Goal: Transaction & Acquisition: Purchase product/service

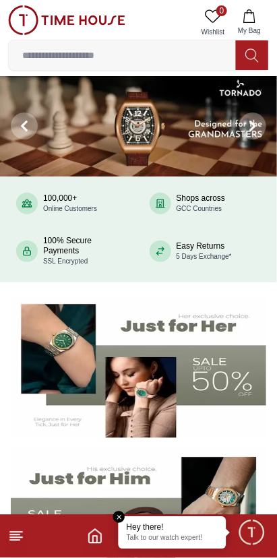
click at [248, 536] on span "Minimize live chat window" at bounding box center [251, 532] width 39 height 39
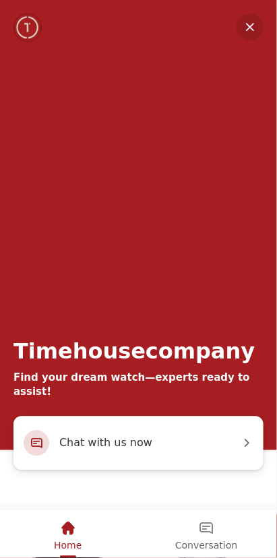
scroll to position [221, 0]
click at [26, 26] on img "Company logo" at bounding box center [28, 27] width 26 height 27
click at [207, 537] on div "Conversation" at bounding box center [206, 529] width 62 height 23
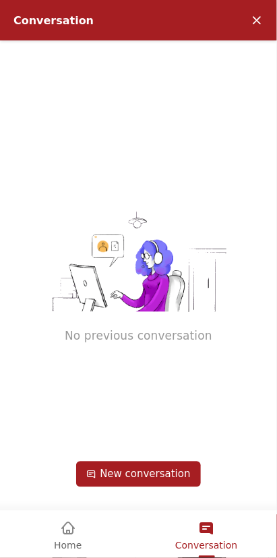
click at [251, 26] on em "Minimize" at bounding box center [256, 20] width 27 height 27
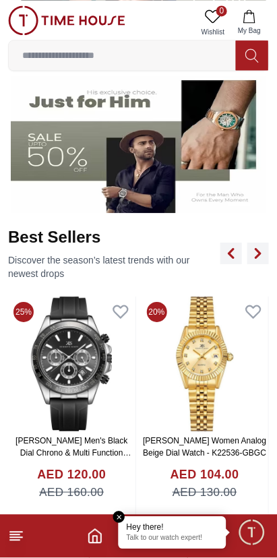
scroll to position [388, 0]
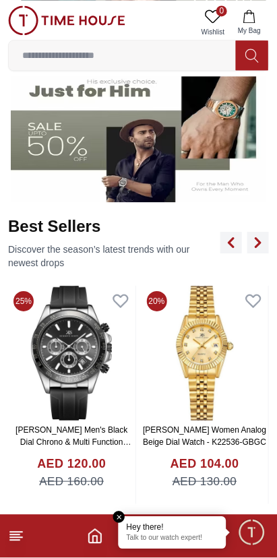
click at [198, 378] on img at bounding box center [205, 353] width 127 height 135
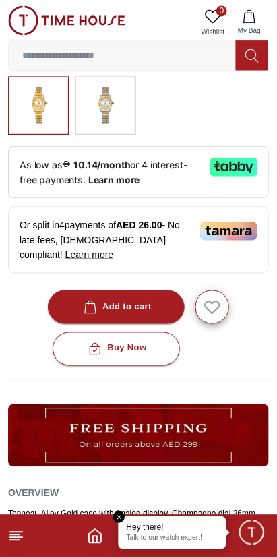
scroll to position [390, 0]
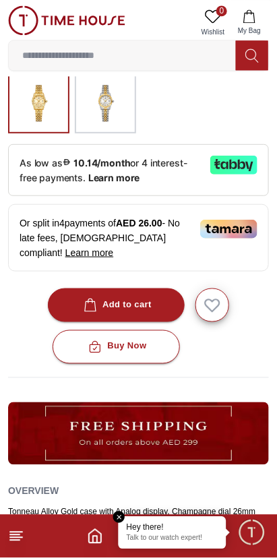
click at [233, 330] on div "Buy Now" at bounding box center [138, 347] width 261 height 34
click at [136, 290] on button "Add to cart" at bounding box center [116, 306] width 137 height 34
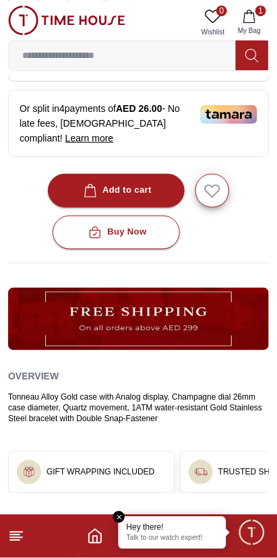
scroll to position [502, 0]
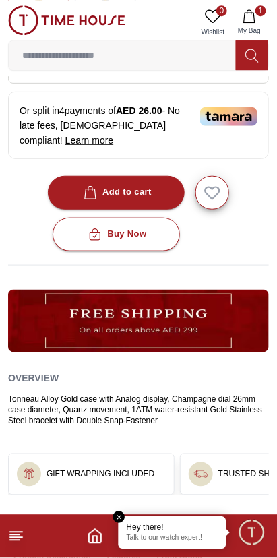
click at [258, 28] on span "My Bag" at bounding box center [250, 31] width 34 height 10
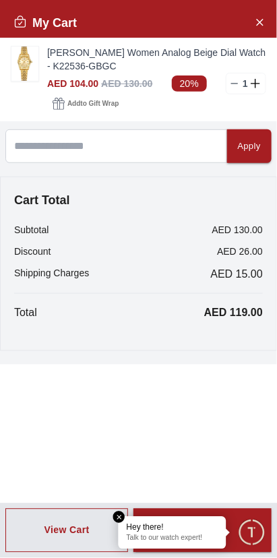
click at [266, 28] on button "Close Account" at bounding box center [260, 22] width 22 height 22
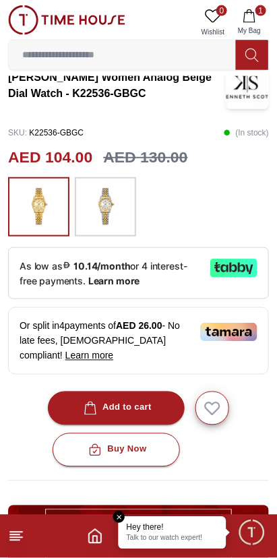
scroll to position [0, 0]
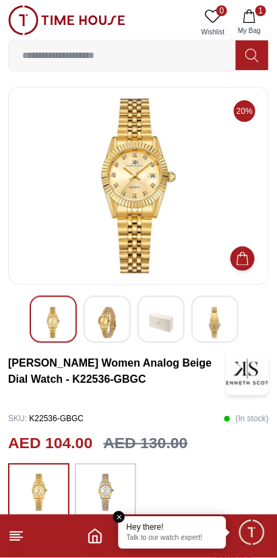
click at [14, 535] on line at bounding box center [14, 535] width 9 height 0
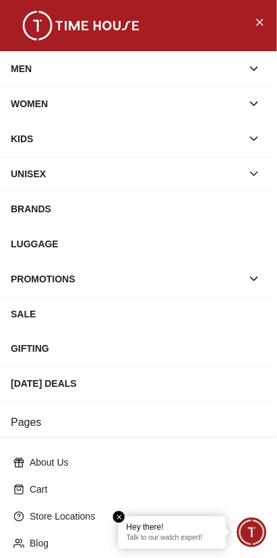
scroll to position [165, 0]
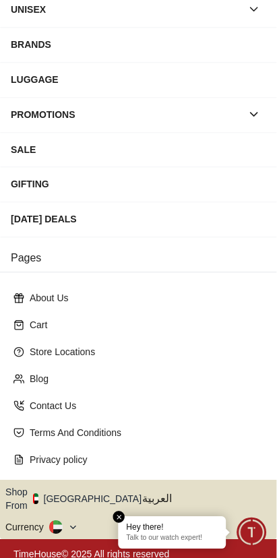
click at [97, 501] on button "Shop From [GEOGRAPHIC_DATA]" at bounding box center [78, 499] width 146 height 27
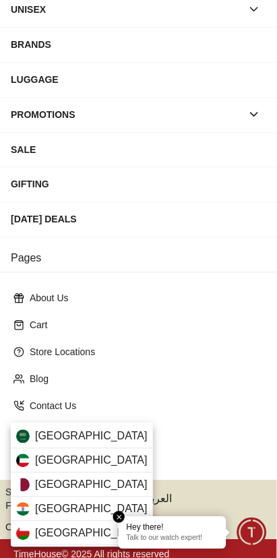
click at [84, 538] on div "[GEOGRAPHIC_DATA]" at bounding box center [82, 534] width 142 height 24
